Goal: Task Accomplishment & Management: Manage account settings

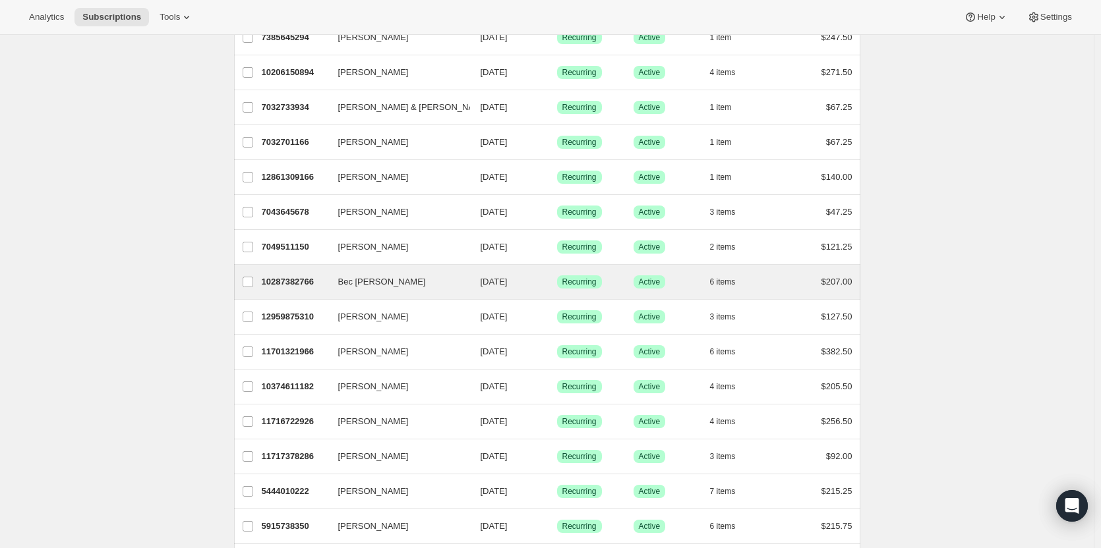
scroll to position [461, 0]
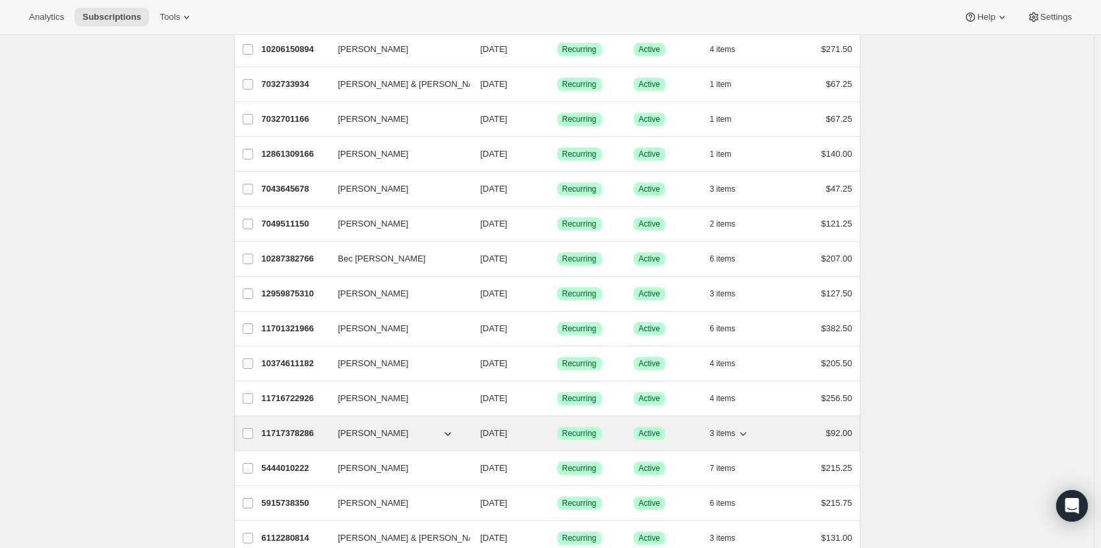
click at [365, 434] on span "[PERSON_NAME]" at bounding box center [373, 433] width 71 height 13
click at [304, 430] on p "11717378286" at bounding box center [295, 433] width 66 height 13
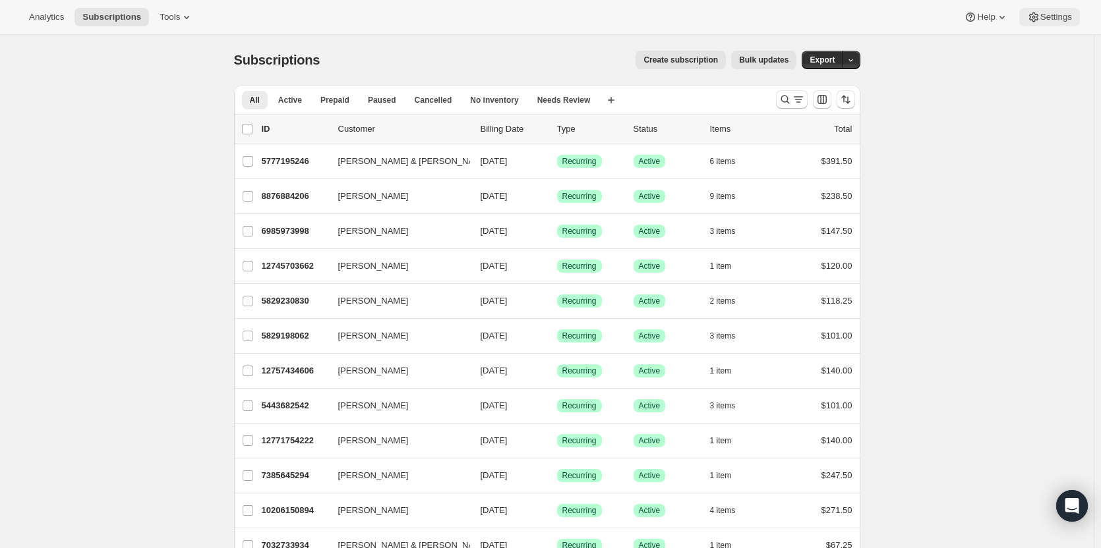
click at [1037, 16] on icon at bounding box center [1033, 17] width 13 height 13
